Goal: Check status: Check status

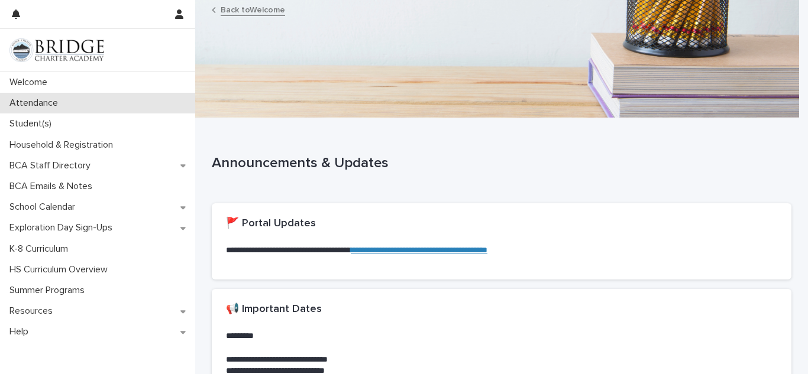
click at [69, 99] on div "Attendance" at bounding box center [97, 103] width 195 height 21
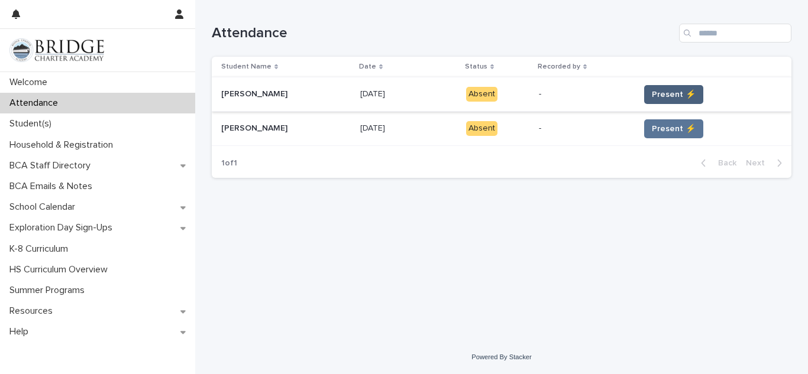
click at [654, 96] on span "Present ⚡" at bounding box center [674, 95] width 44 height 12
